Goal: Information Seeking & Learning: Find specific fact

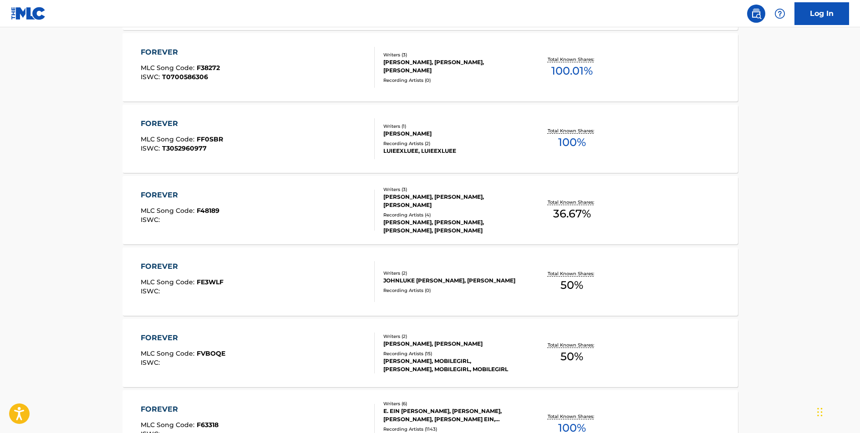
scroll to position [635, 0]
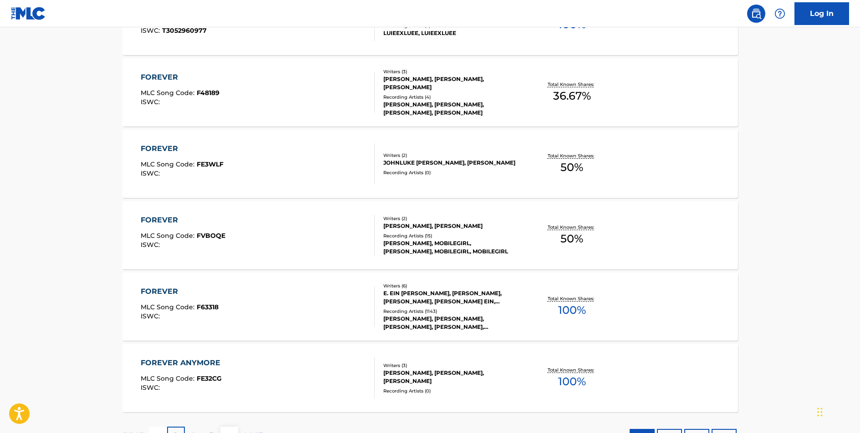
click at [151, 289] on div "FOREVER" at bounding box center [180, 291] width 78 height 11
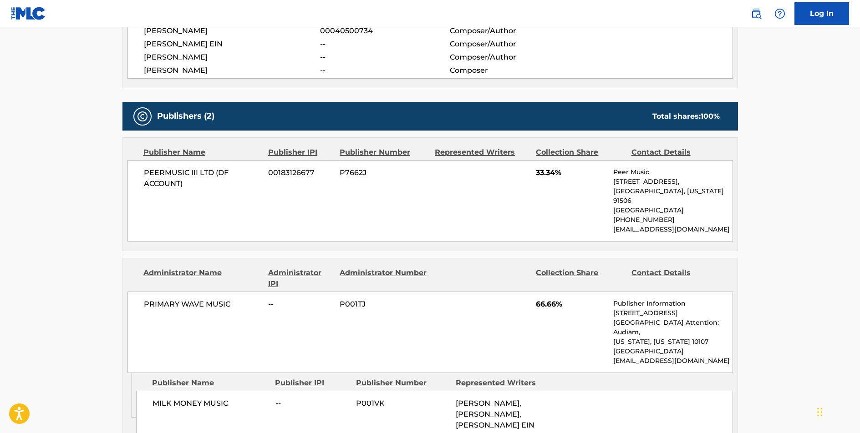
scroll to position [46, 0]
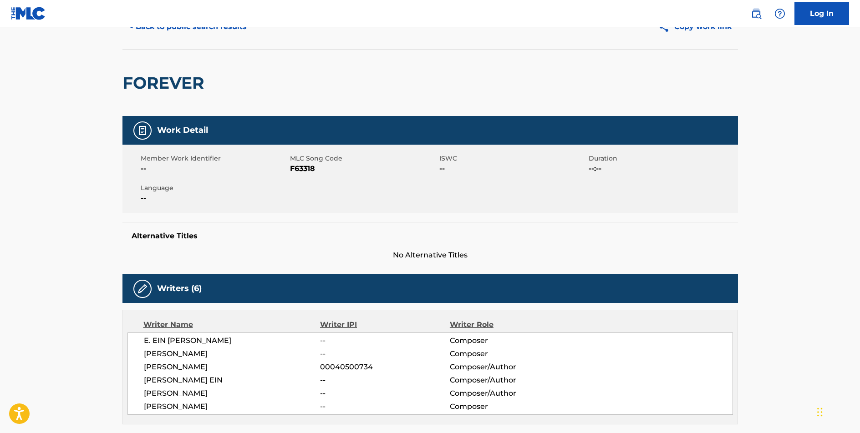
click at [297, 167] on span "F63318" at bounding box center [363, 168] width 147 height 11
copy span "F63318"
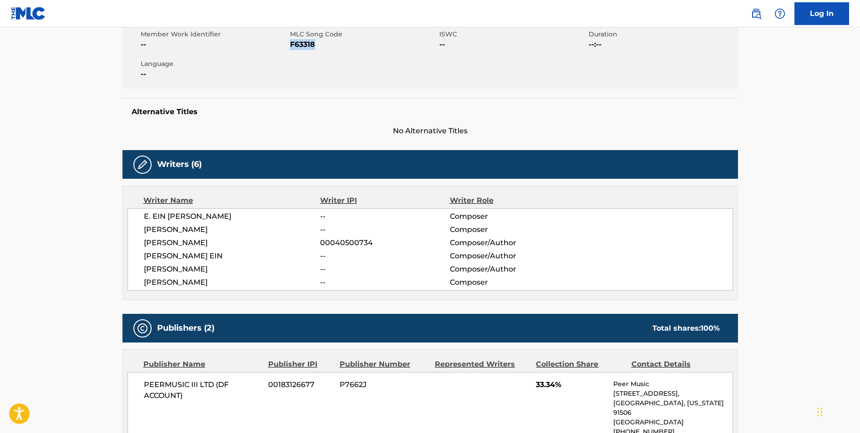
scroll to position [354, 0]
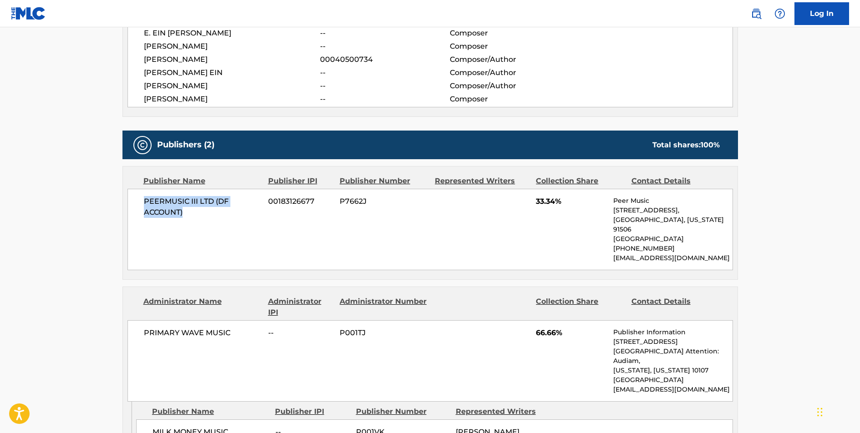
drag, startPoint x: 189, startPoint y: 212, endPoint x: 144, endPoint y: 202, distance: 45.9
click at [144, 202] on span "PEERMUSIC III LTD (DF ACCOUNT)" at bounding box center [203, 207] width 118 height 22
copy span "PEERMUSIC III LTD (DF ACCOUNT)"
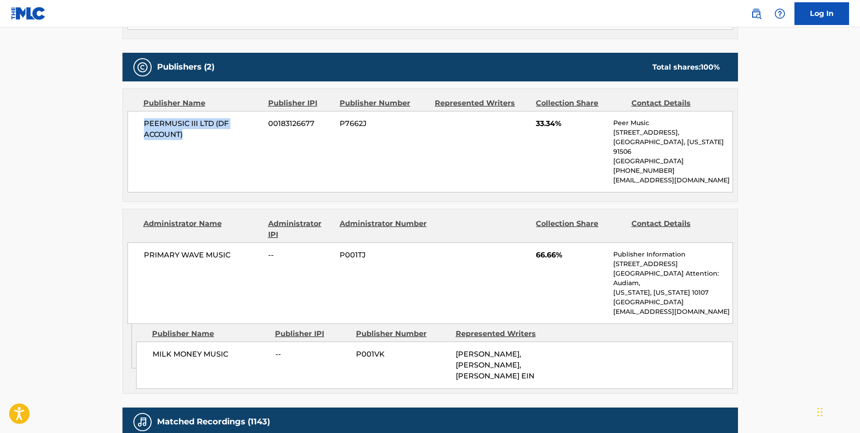
scroll to position [443, 0]
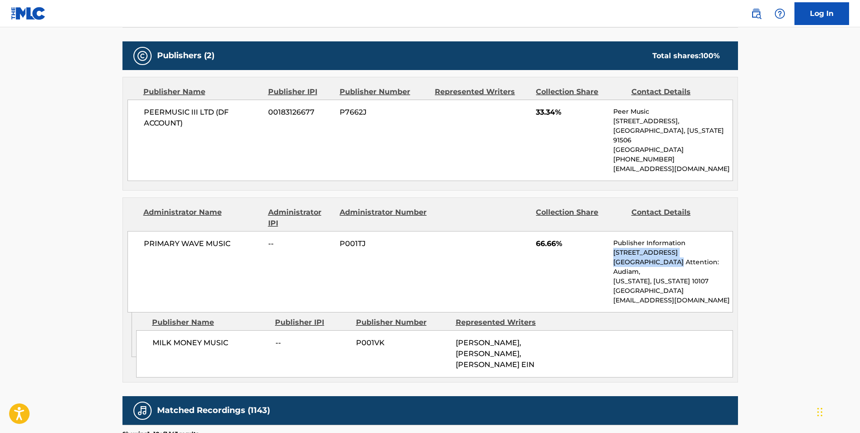
drag, startPoint x: 614, startPoint y: 252, endPoint x: 722, endPoint y: 254, distance: 108.3
click at [722, 254] on p "[STREET_ADDRESS][GEOGRAPHIC_DATA] Attention: Audiam," at bounding box center [672, 262] width 119 height 29
copy p "[STREET_ADDRESS]"
drag, startPoint x: 697, startPoint y: 289, endPoint x: 614, endPoint y: 290, distance: 82.8
click at [614, 296] on p "[EMAIL_ADDRESS][DOMAIN_NAME]" at bounding box center [672, 301] width 119 height 10
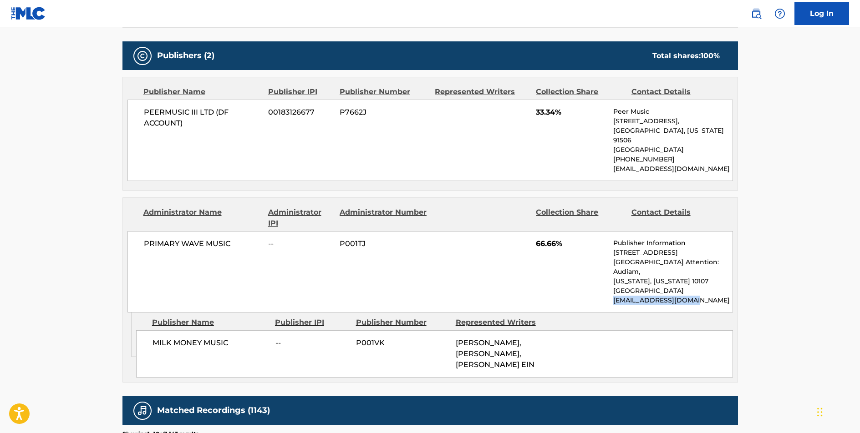
copy p "[EMAIL_ADDRESS][DOMAIN_NAME]"
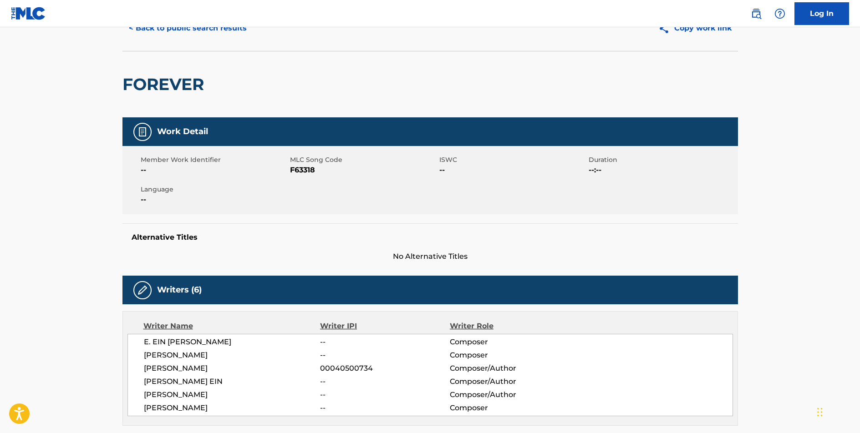
scroll to position [0, 0]
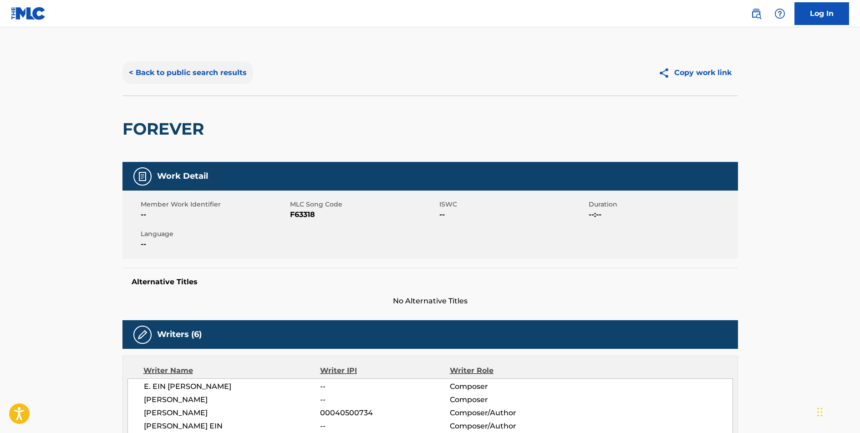
click at [170, 69] on button "< Back to public search results" at bounding box center [187, 72] width 131 height 23
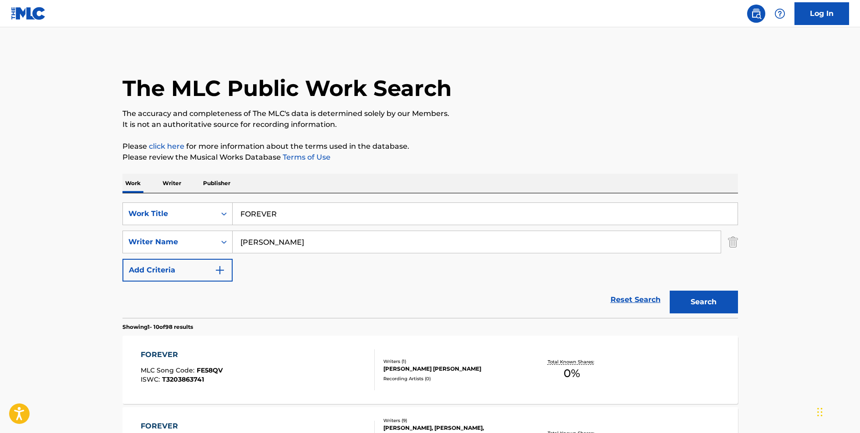
click at [266, 208] on input "FOREVER" at bounding box center [485, 214] width 505 height 22
click at [265, 208] on input "FOREVER" at bounding box center [485, 214] width 505 height 22
type input "UPTOWN FUNK"
click at [669, 291] on button "Search" at bounding box center [703, 302] width 68 height 23
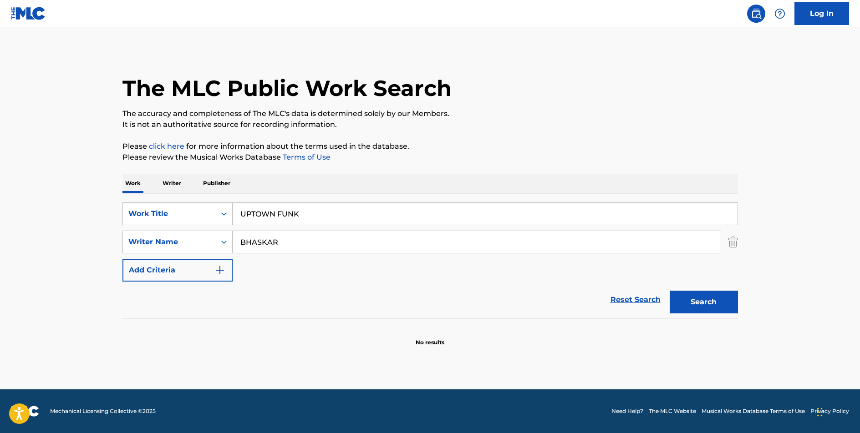
click at [272, 241] on input "BHASKAR" at bounding box center [477, 242] width 488 height 22
type input "[PERSON_NAME]"
click at [669, 291] on button "Search" at bounding box center [703, 302] width 68 height 23
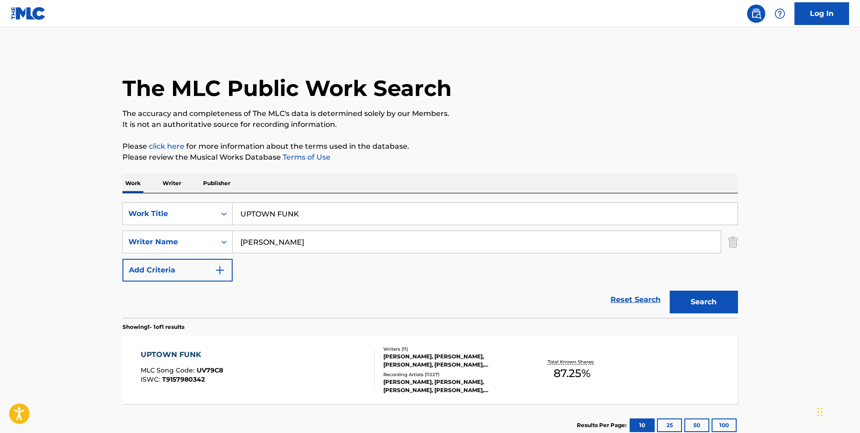
click at [162, 356] on div "UPTOWN FUNK" at bounding box center [182, 354] width 82 height 11
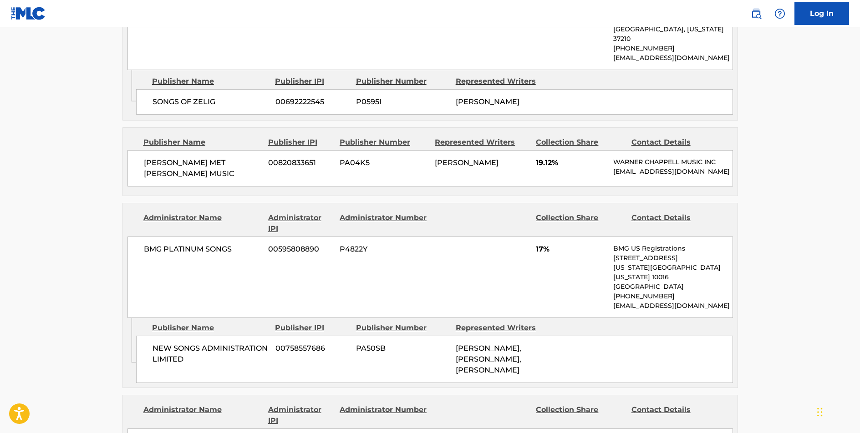
scroll to position [1759, 0]
